Goal: Feedback & Contribution: Contribute content

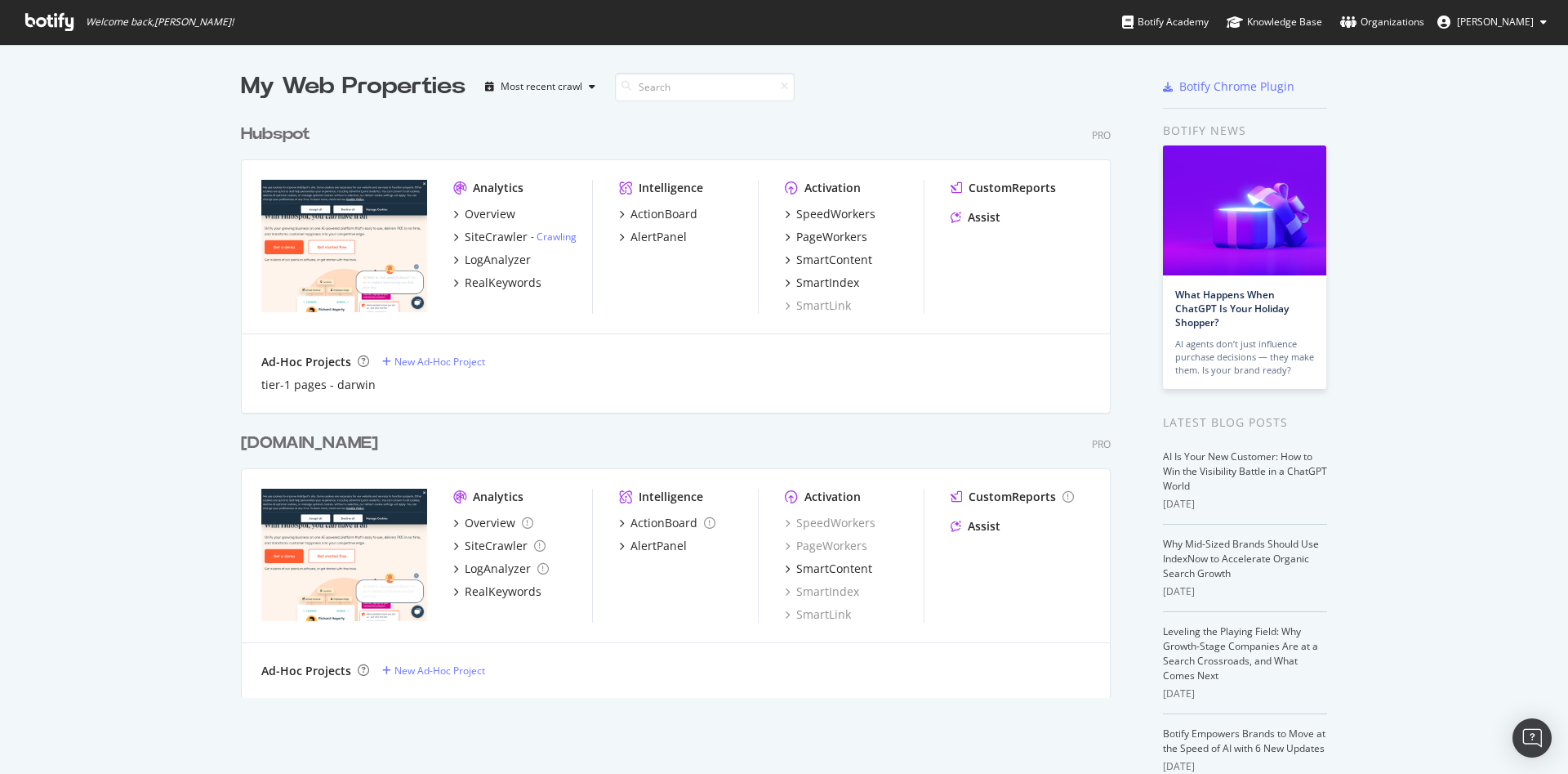
click at [272, 134] on div "Hubspot" at bounding box center [275, 134] width 70 height 24
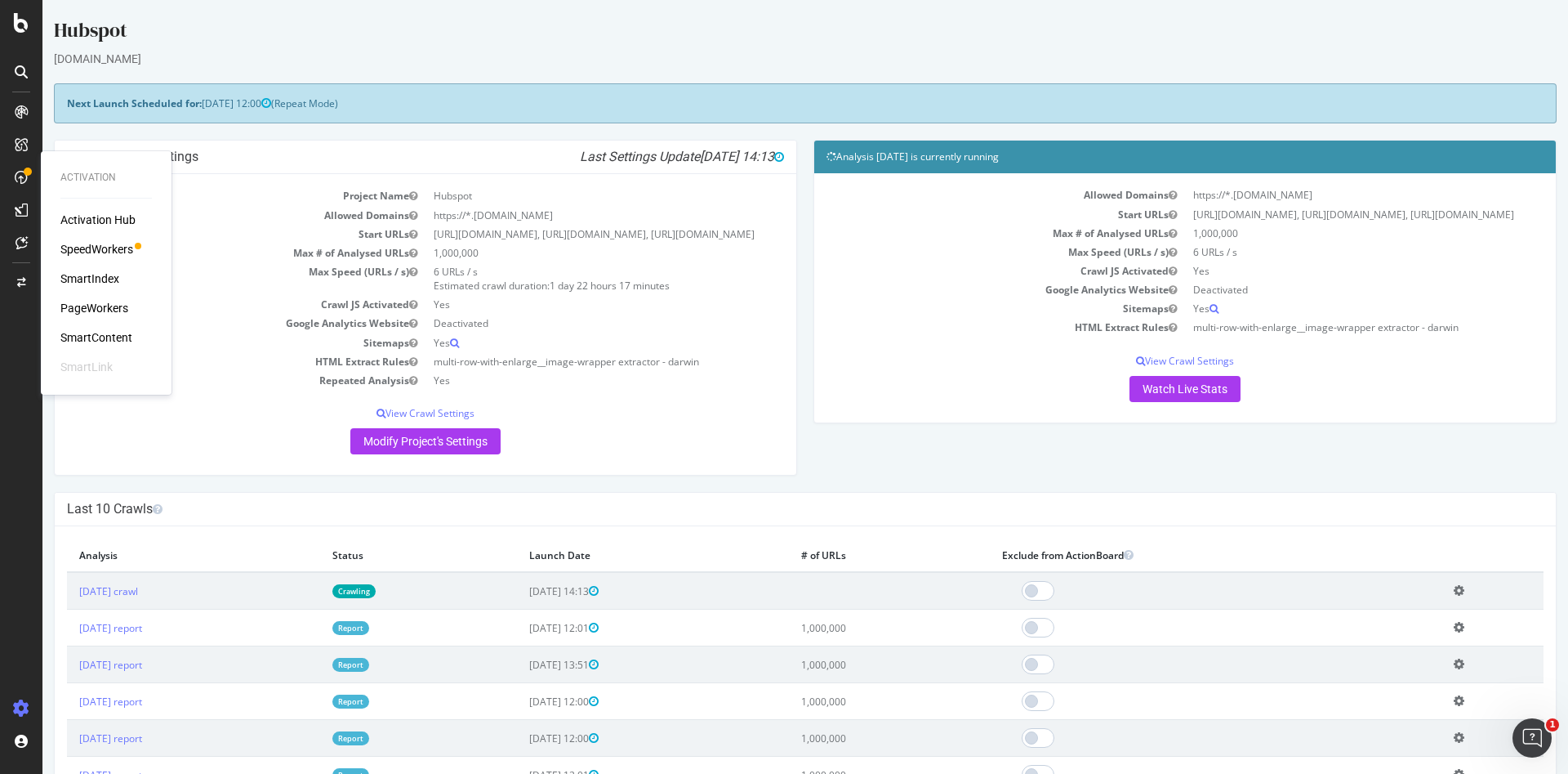
click at [85, 252] on div "SpeedWorkers" at bounding box center [96, 249] width 73 height 16
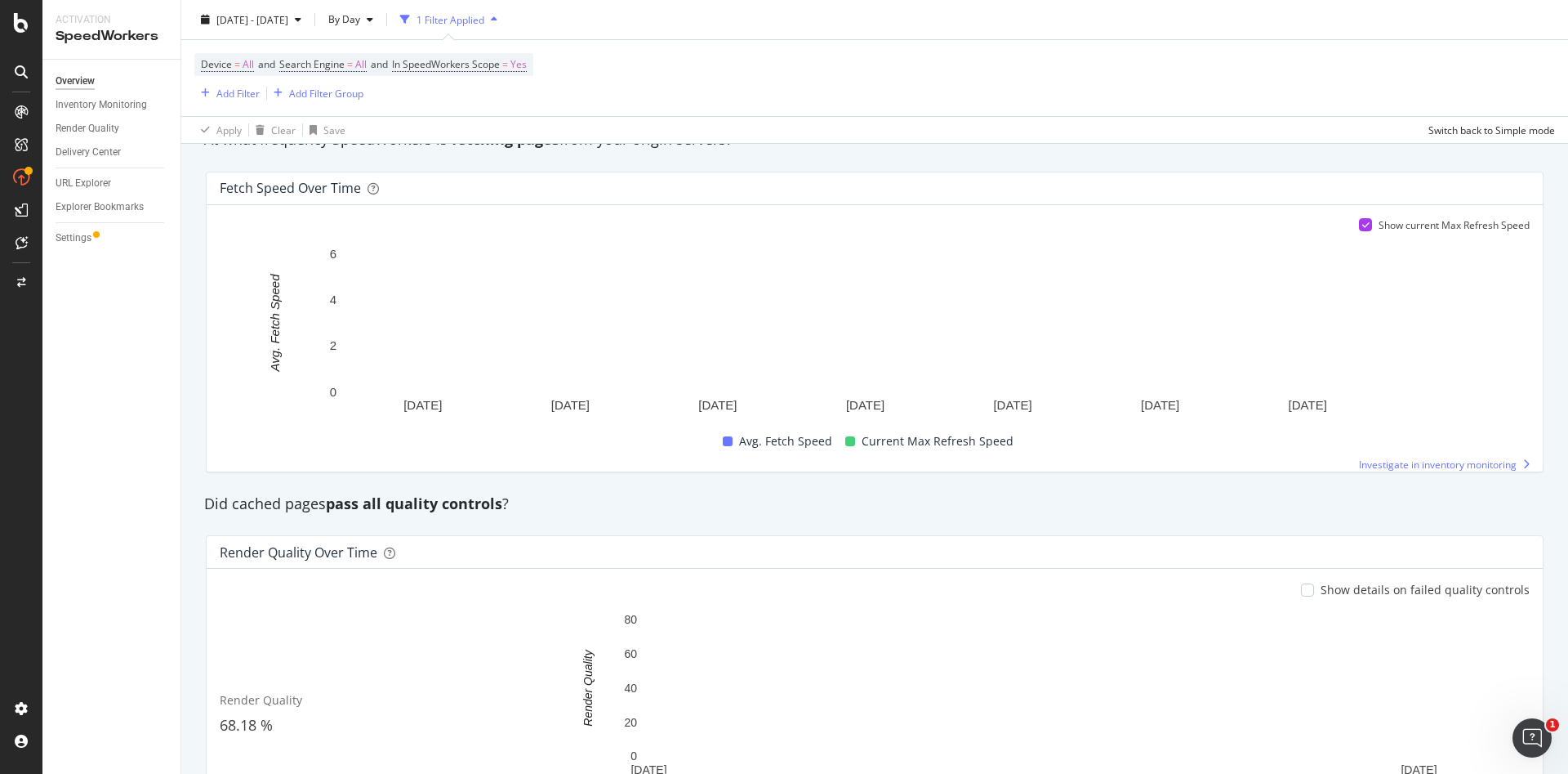
scroll to position [1055, 0]
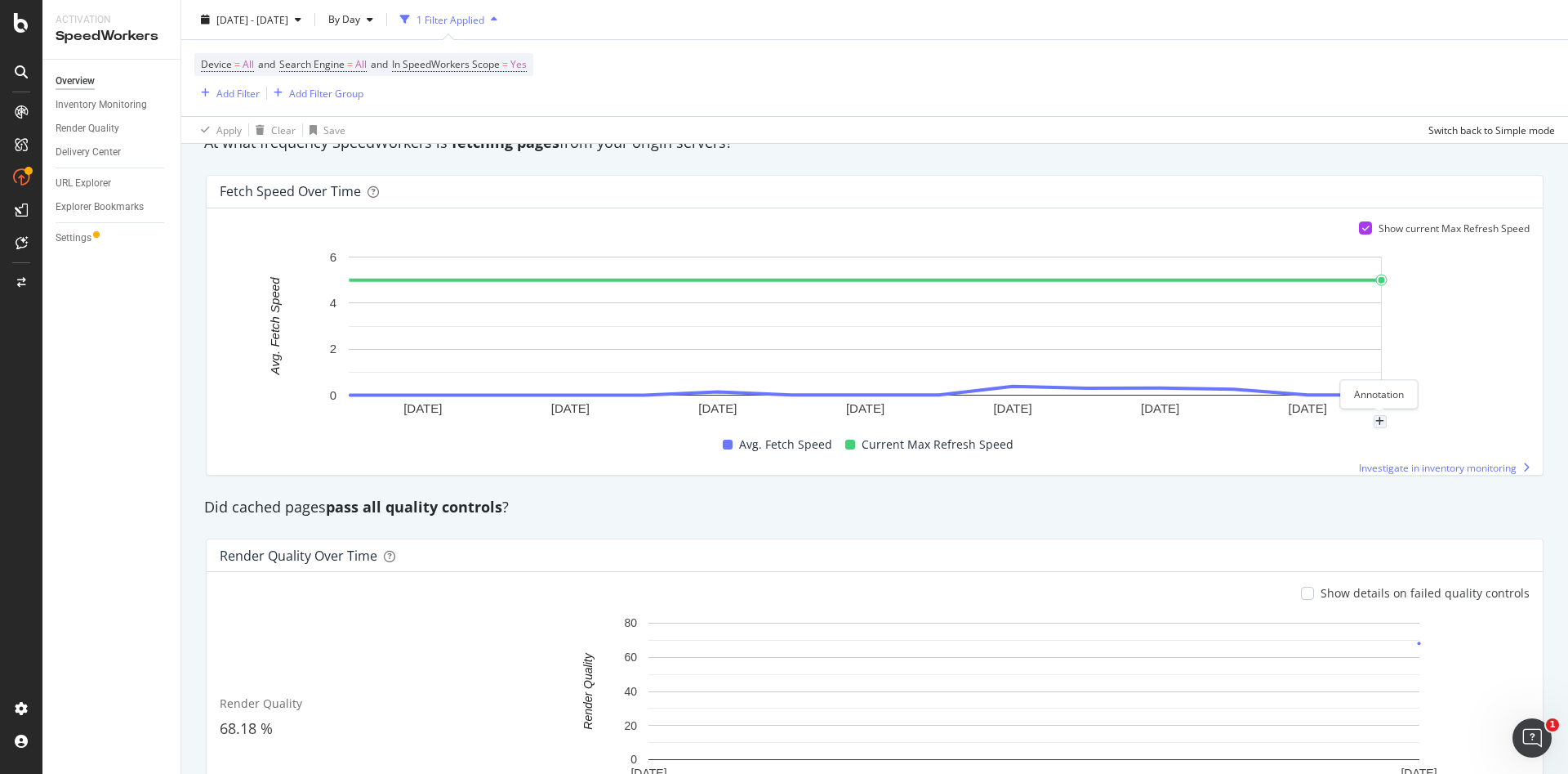
click at [1374, 416] on div "plus" at bounding box center [1380, 421] width 13 height 13
click at [1363, 319] on textarea at bounding box center [1381, 323] width 145 height 50
type textarea "[DOMAIN_NAME] 8/27 SW Launch"
click at [1439, 373] on div "Save" at bounding box center [1442, 375] width 22 height 14
click at [1011, 422] on icon "plus" at bounding box center [1012, 421] width 9 height 10
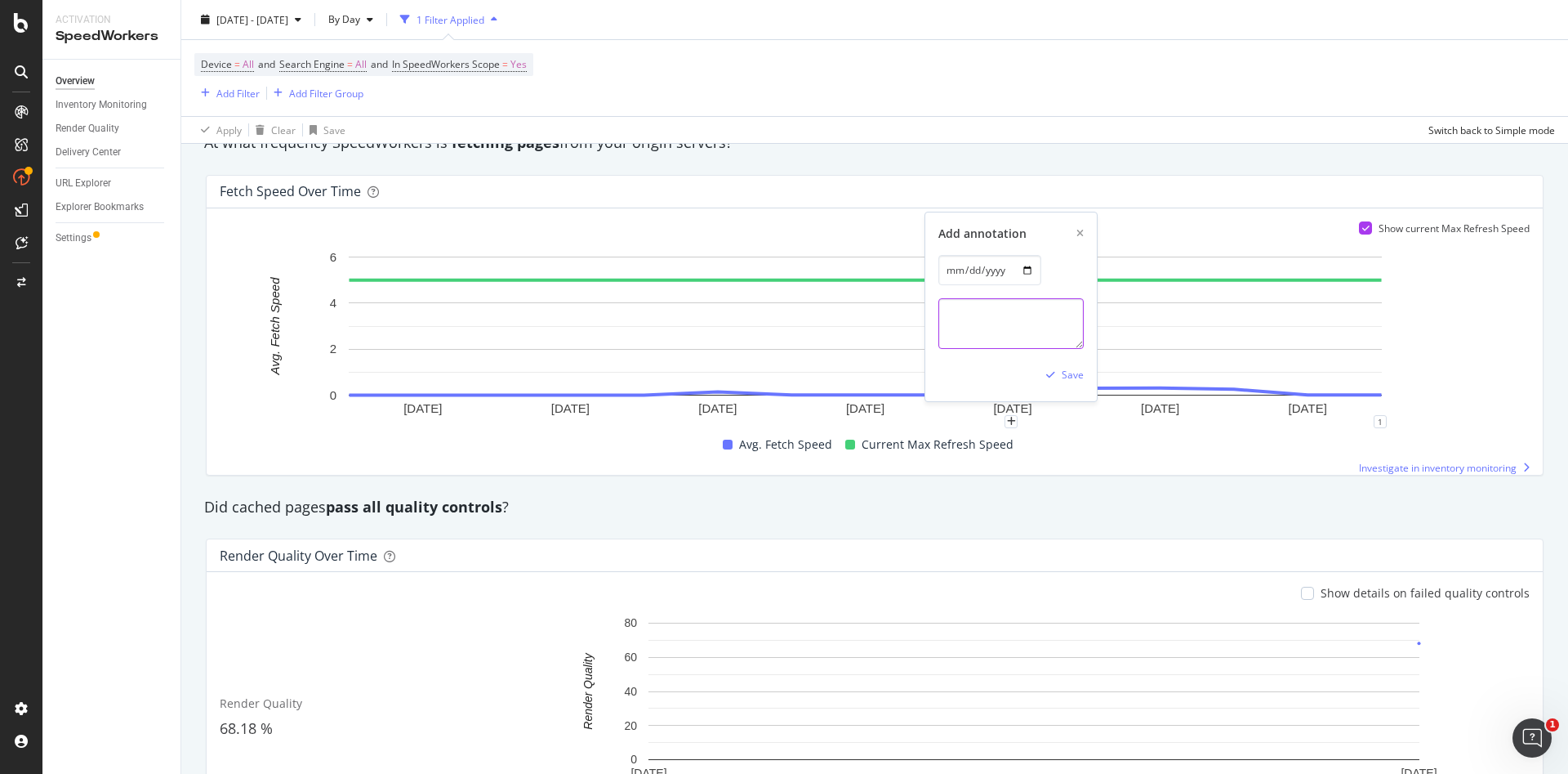
click at [1028, 332] on textarea at bounding box center [1011, 323] width 145 height 50
